Goal: Task Accomplishment & Management: Use online tool/utility

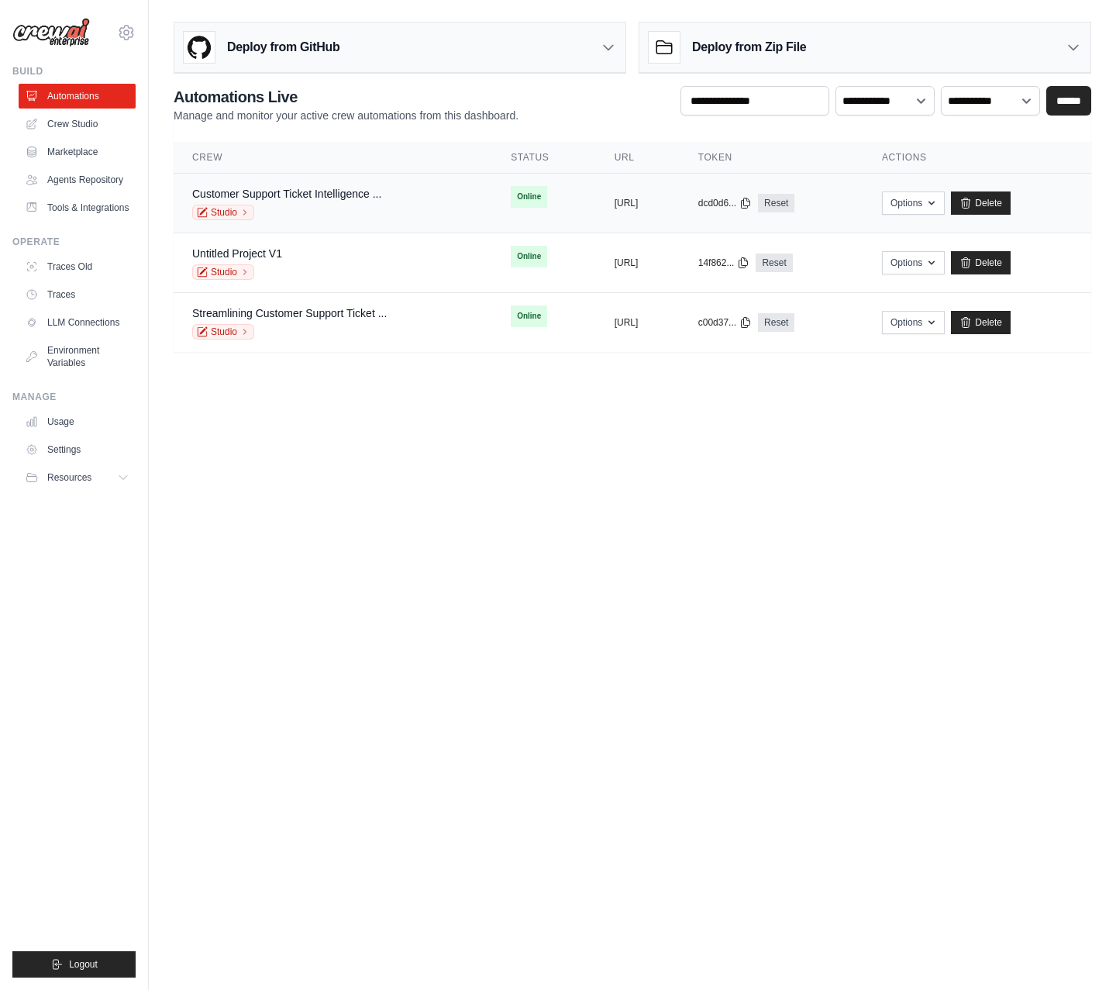
click at [240, 186] on div "Customer Support Ticket Intelligence ..." at bounding box center [286, 194] width 189 height 16
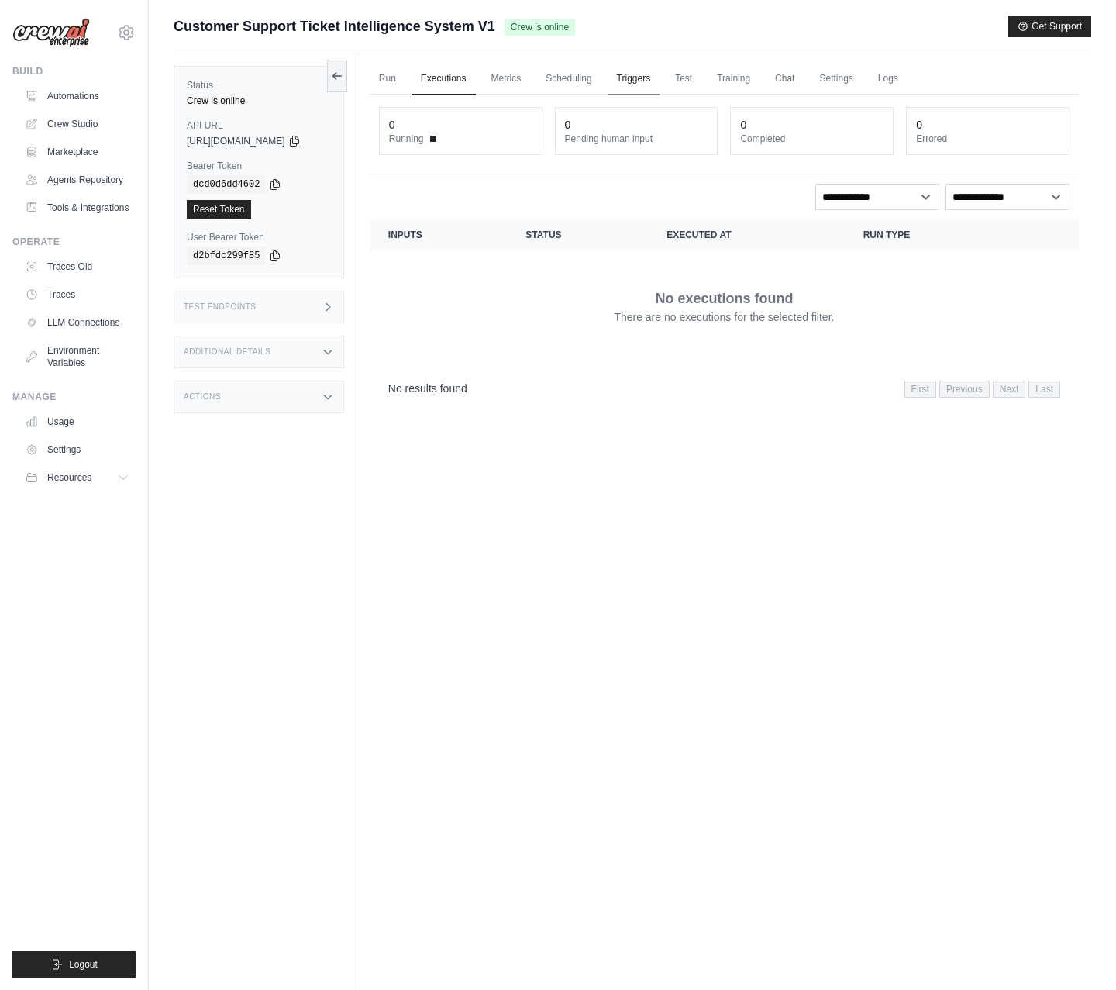
click at [627, 74] on link "Triggers" at bounding box center [634, 79] width 53 height 33
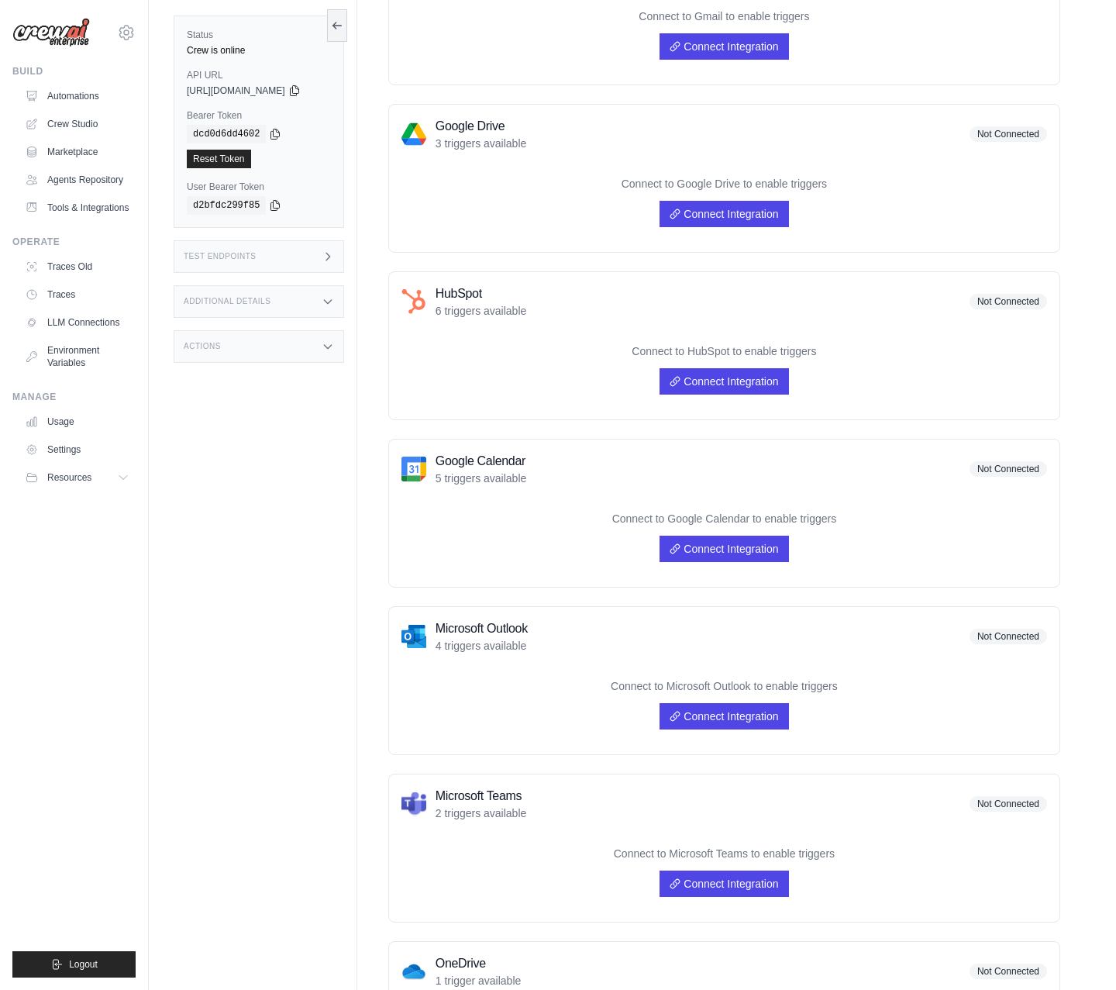
scroll to position [385, 0]
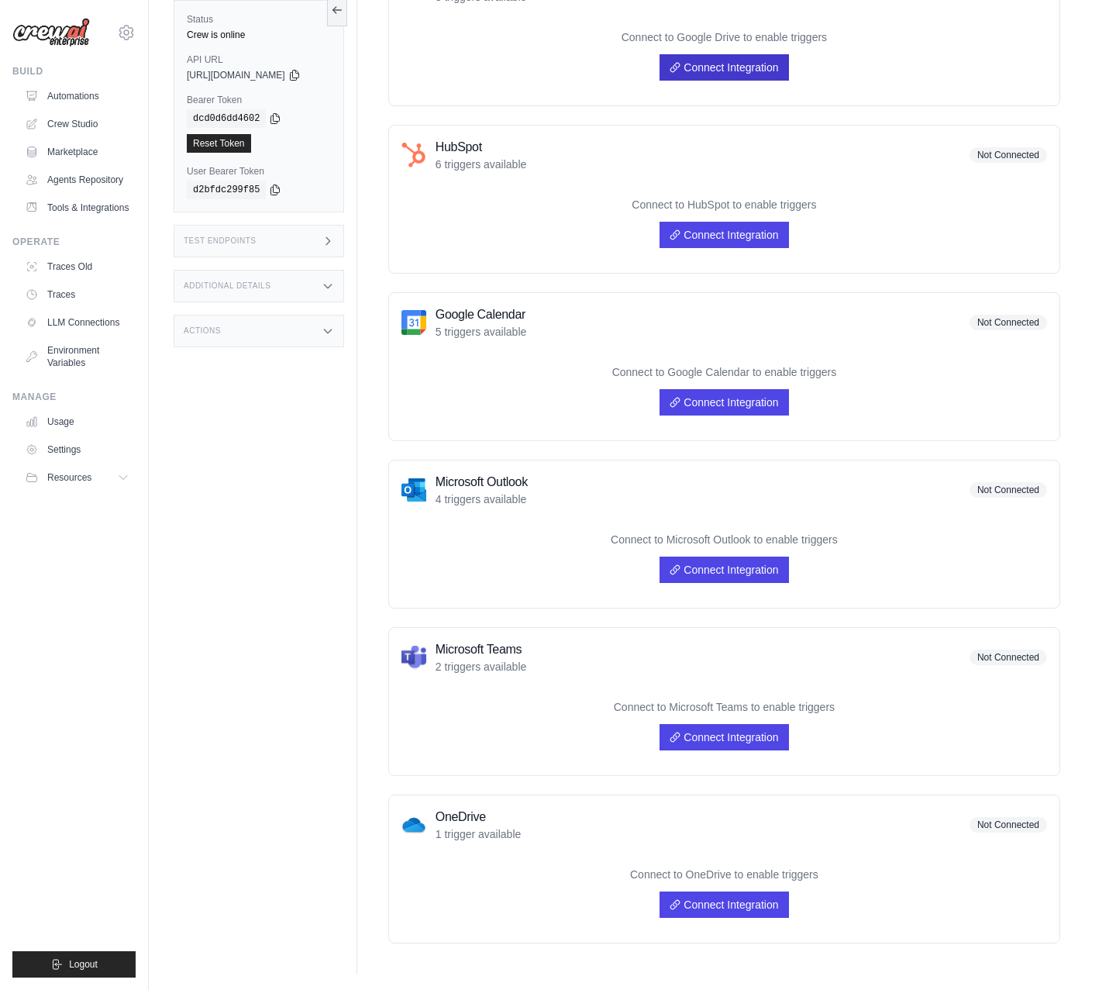
click at [711, 69] on link "Connect Integration" at bounding box center [724, 67] width 129 height 26
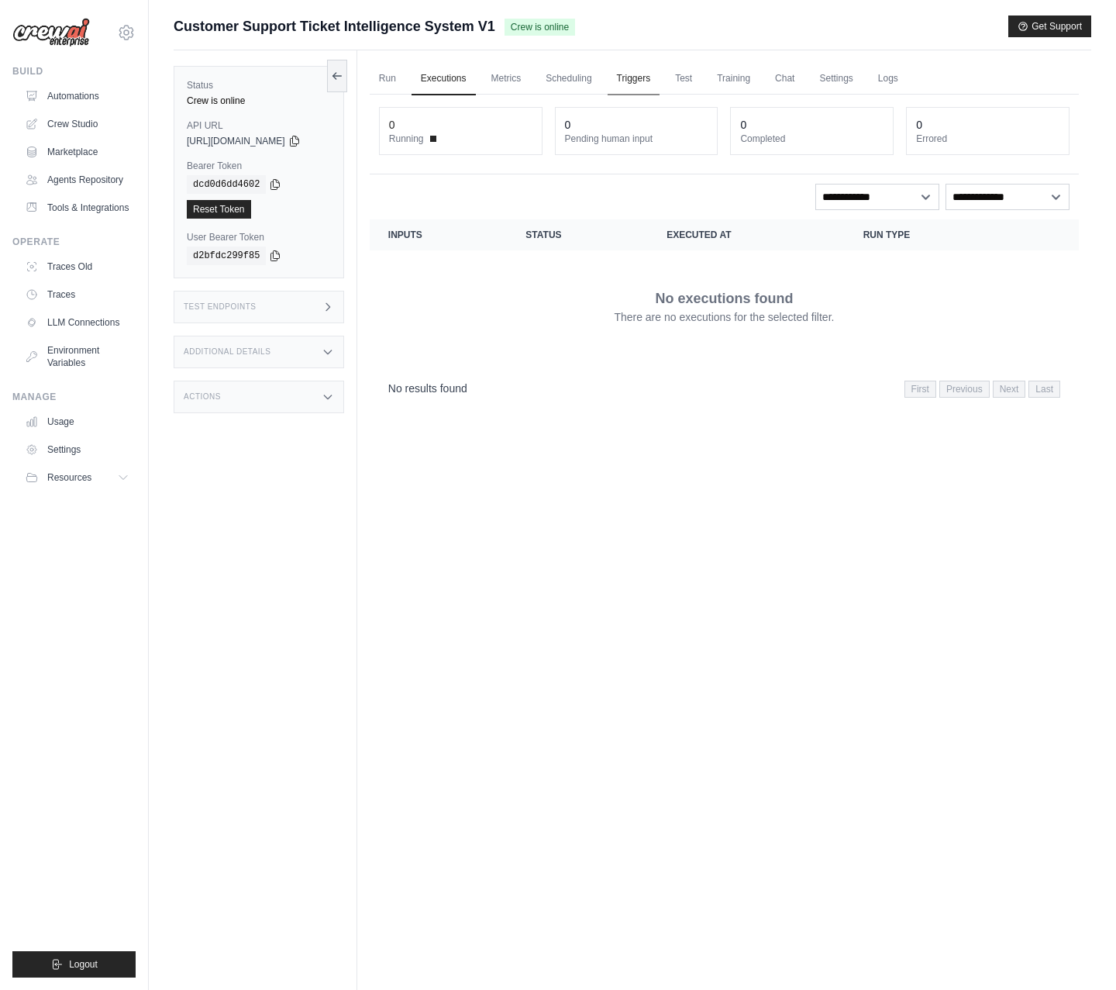
click at [630, 75] on link "Triggers" at bounding box center [634, 79] width 53 height 33
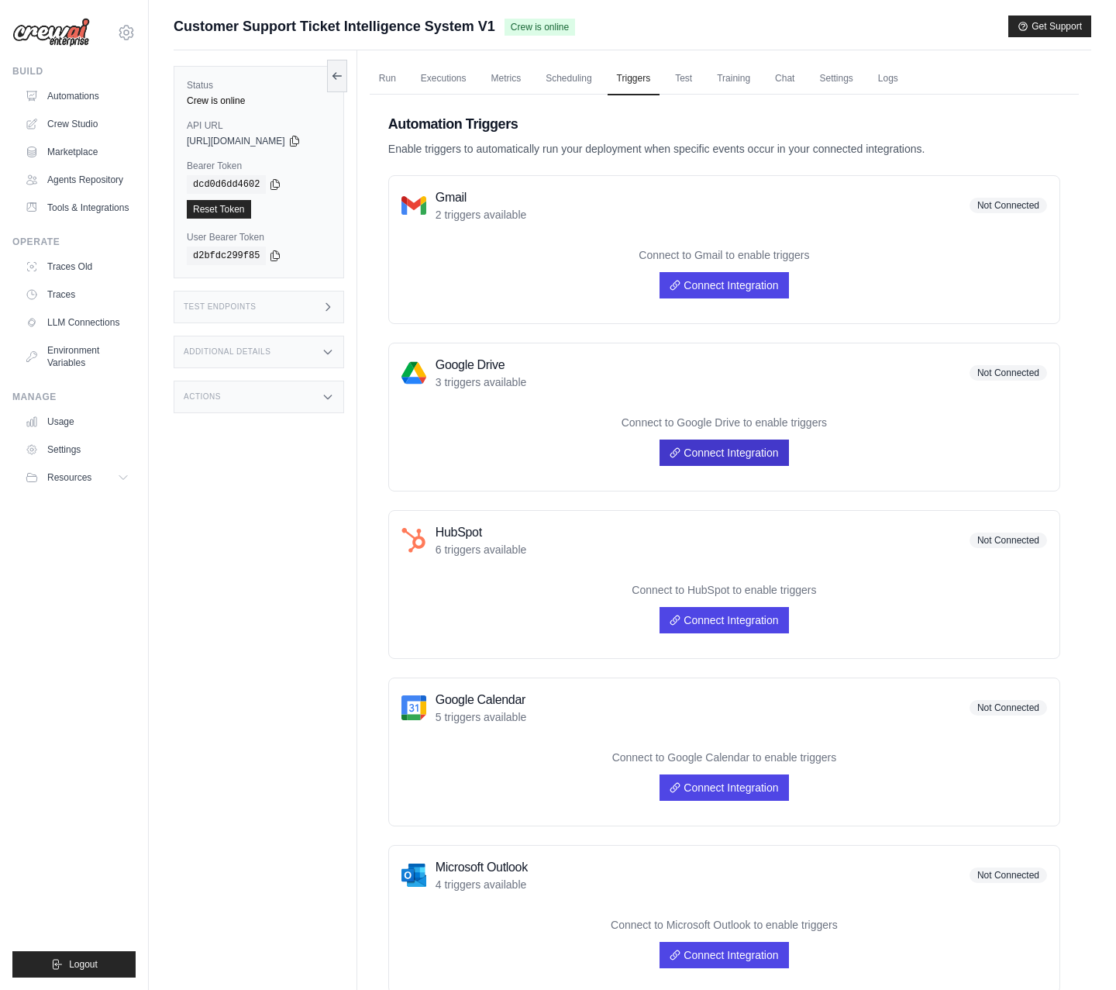
click at [768, 451] on link "Connect Integration" at bounding box center [724, 453] width 129 height 26
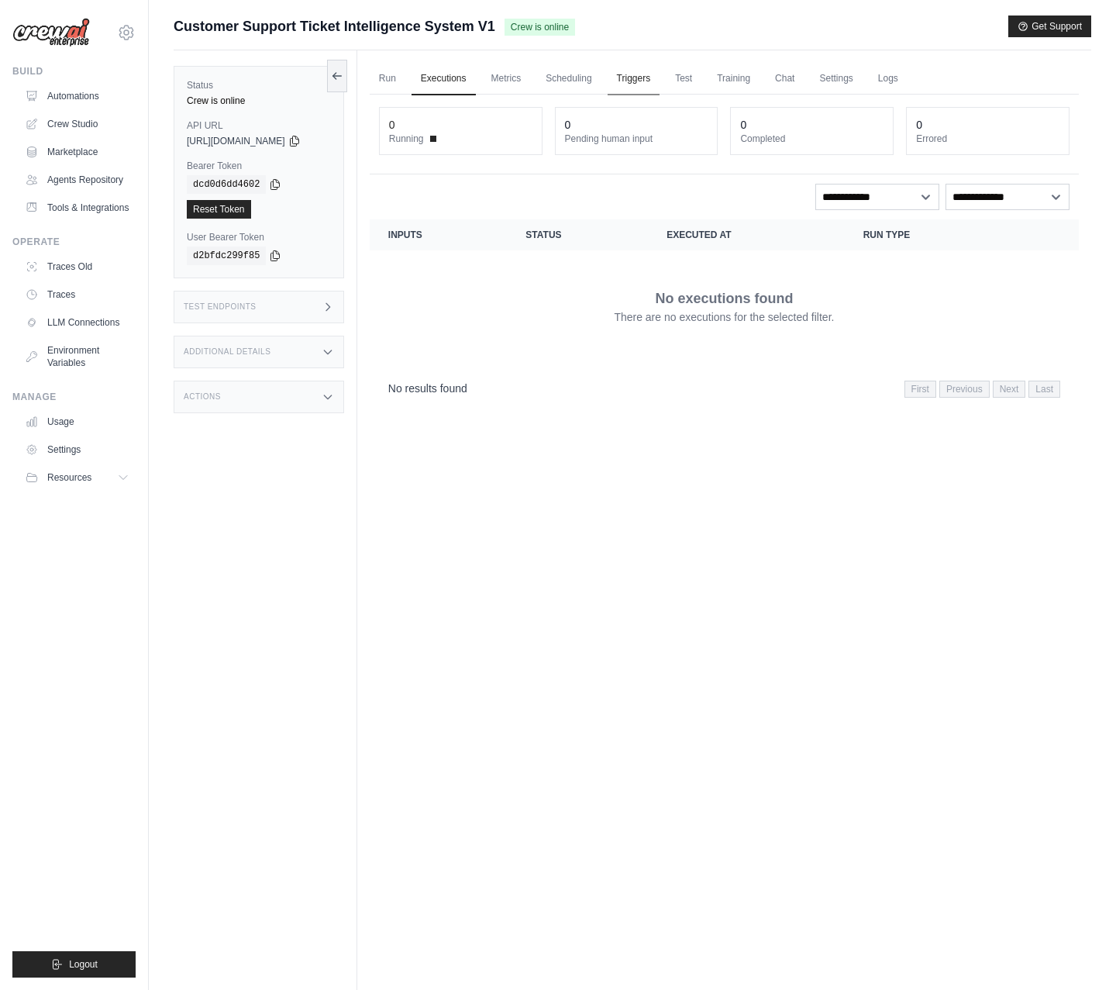
click at [635, 77] on link "Triggers" at bounding box center [634, 79] width 53 height 33
